Goal: Task Accomplishment & Management: Complete application form

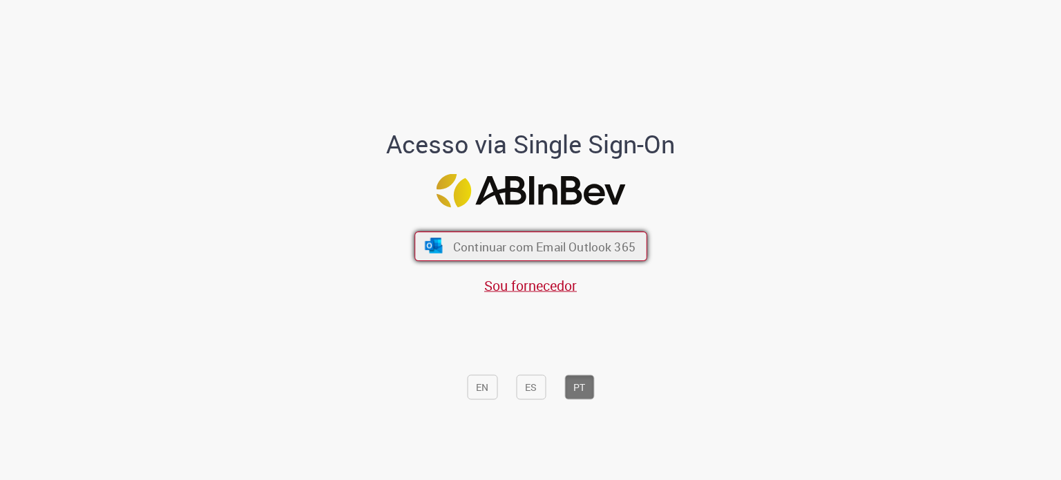
click at [569, 232] on button "Continuar com Email Outlook 365" at bounding box center [531, 247] width 233 height 30
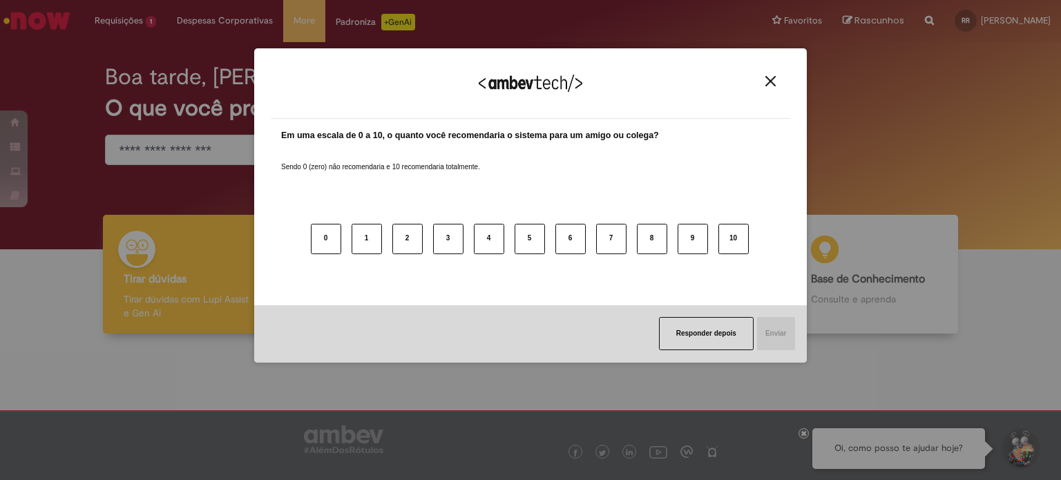
click at [775, 77] on img "Close" at bounding box center [771, 81] width 10 height 10
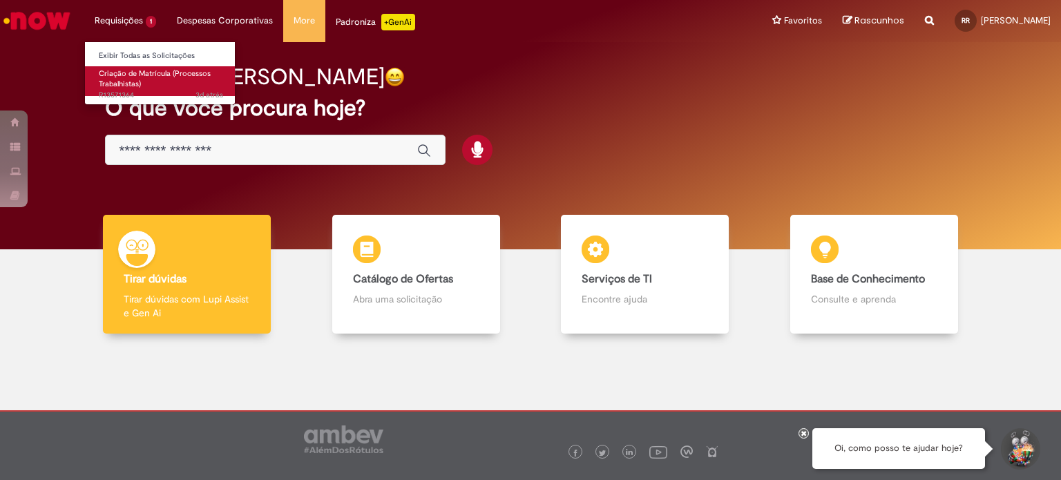
click at [142, 85] on link "Criação de Matrícula (Processos Trabalhistas) 3d atrás 3 dias atrás R13571364" at bounding box center [161, 81] width 152 height 30
